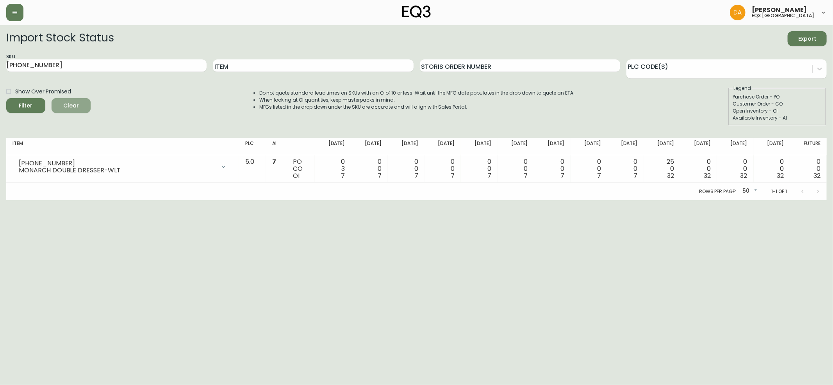
click at [62, 104] on span "Clear" at bounding box center [71, 106] width 27 height 10
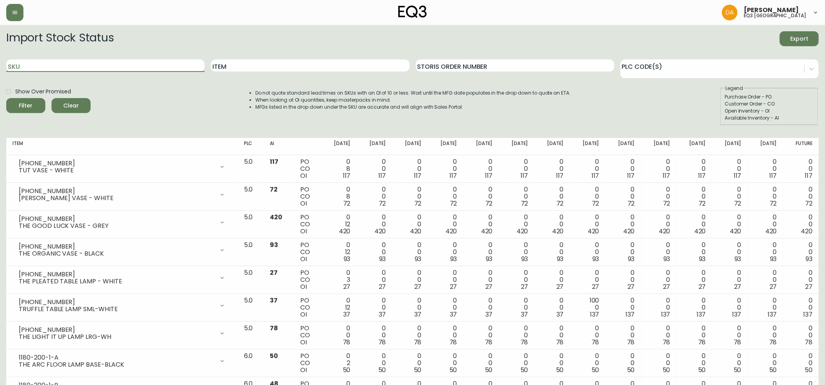
click at [34, 68] on input "SKU" at bounding box center [105, 65] width 198 height 12
paste input "3020-422-25-A"
type input "3020-422-25-A"
click at [22, 104] on icon "submit" at bounding box center [22, 104] width 9 height 9
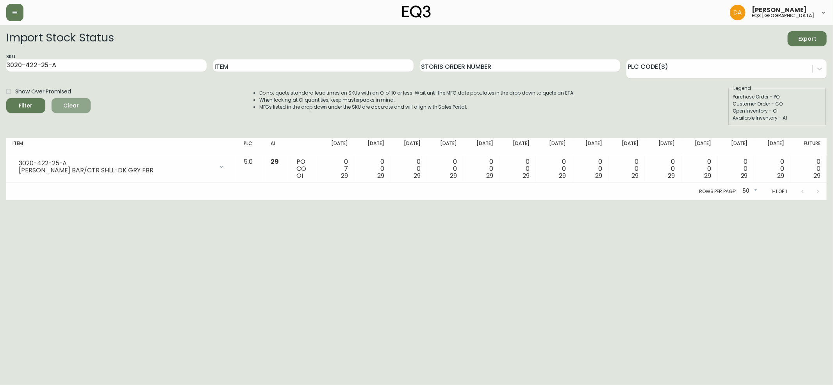
click at [73, 106] on span "Clear" at bounding box center [71, 106] width 27 height 10
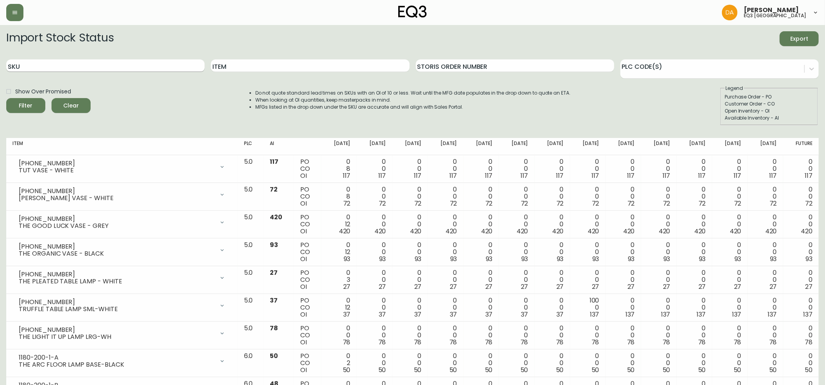
click at [29, 66] on input "SKU" at bounding box center [105, 65] width 198 height 12
paste input "3020-423-4-B"
type input "3020-423-4-B"
click at [19, 100] on button "Filter" at bounding box center [25, 105] width 39 height 15
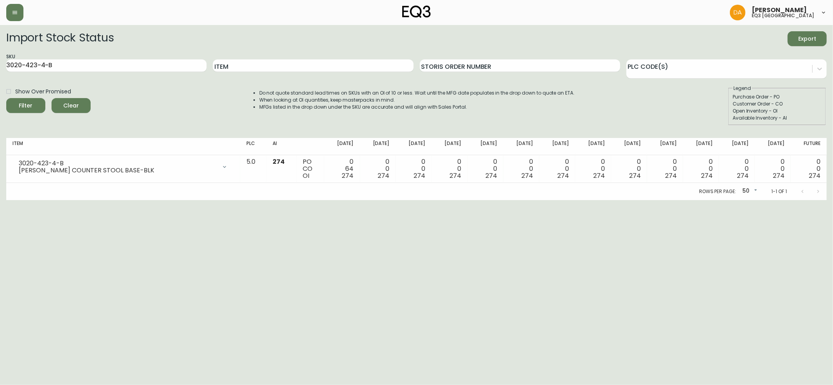
click at [73, 105] on span "Clear" at bounding box center [71, 106] width 27 height 10
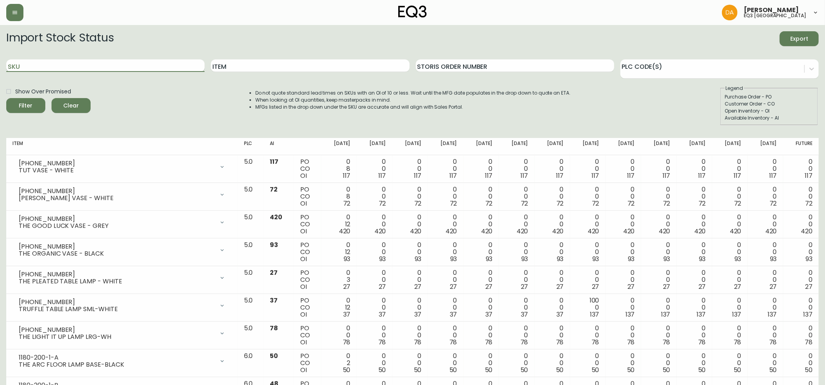
click at [27, 67] on input "SKU" at bounding box center [105, 65] width 198 height 12
paste input "3020-422-25-A"
type input "3020-422-25-A"
click at [30, 102] on div "Filter" at bounding box center [26, 106] width 14 height 10
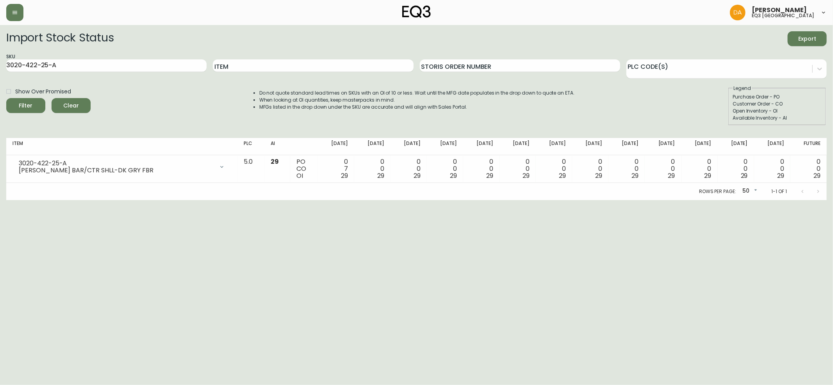
click at [83, 107] on span "Clear" at bounding box center [71, 106] width 27 height 10
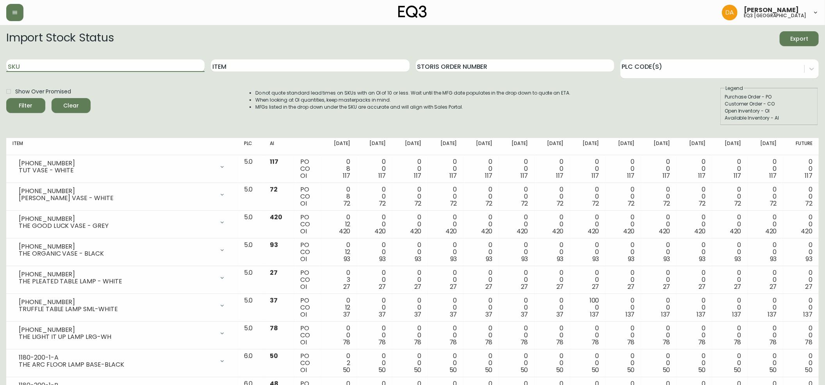
click at [30, 68] on input "SKU" at bounding box center [105, 65] width 198 height 12
paste input "3020-423-4-B"
type input "3020-423-4-B"
click at [25, 102] on icon "submit" at bounding box center [23, 105] width 10 height 10
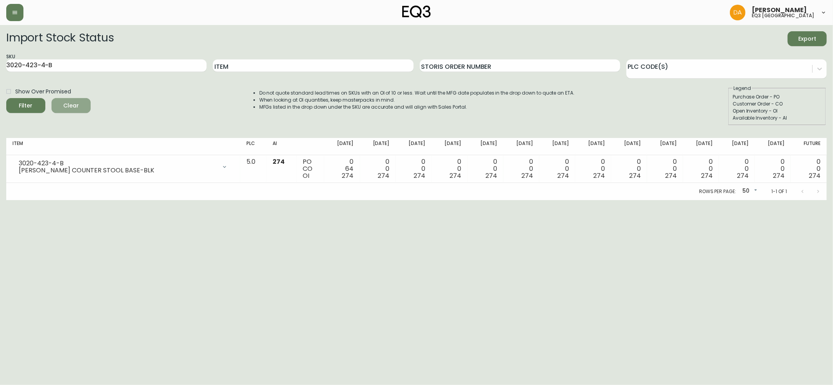
click at [81, 103] on span "Clear" at bounding box center [71, 106] width 27 height 10
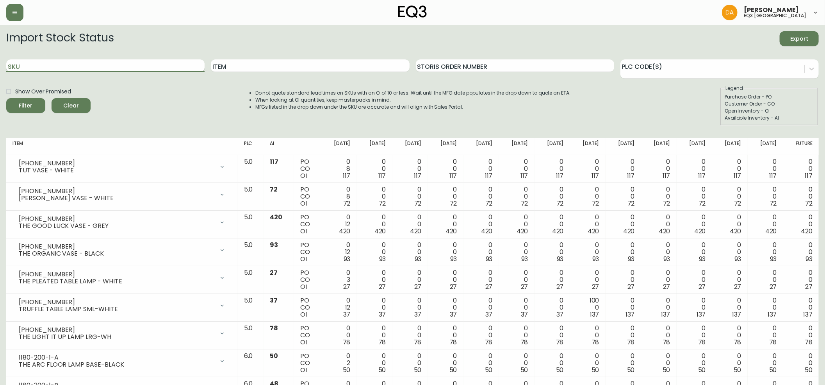
click at [25, 65] on input "SKU" at bounding box center [105, 65] width 198 height 12
paste input "3020-422-25-A"
type input "3020-422-25-A"
click at [29, 99] on button "Filter" at bounding box center [25, 105] width 39 height 15
